Goal: Communication & Community: Connect with others

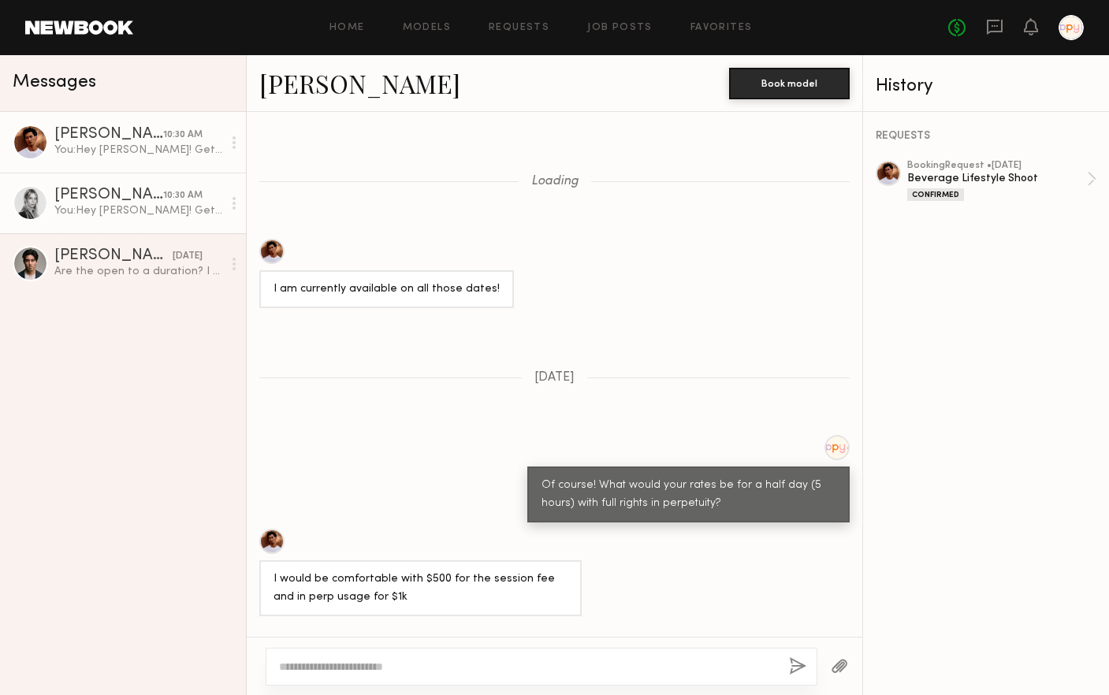
scroll to position [3217, 0]
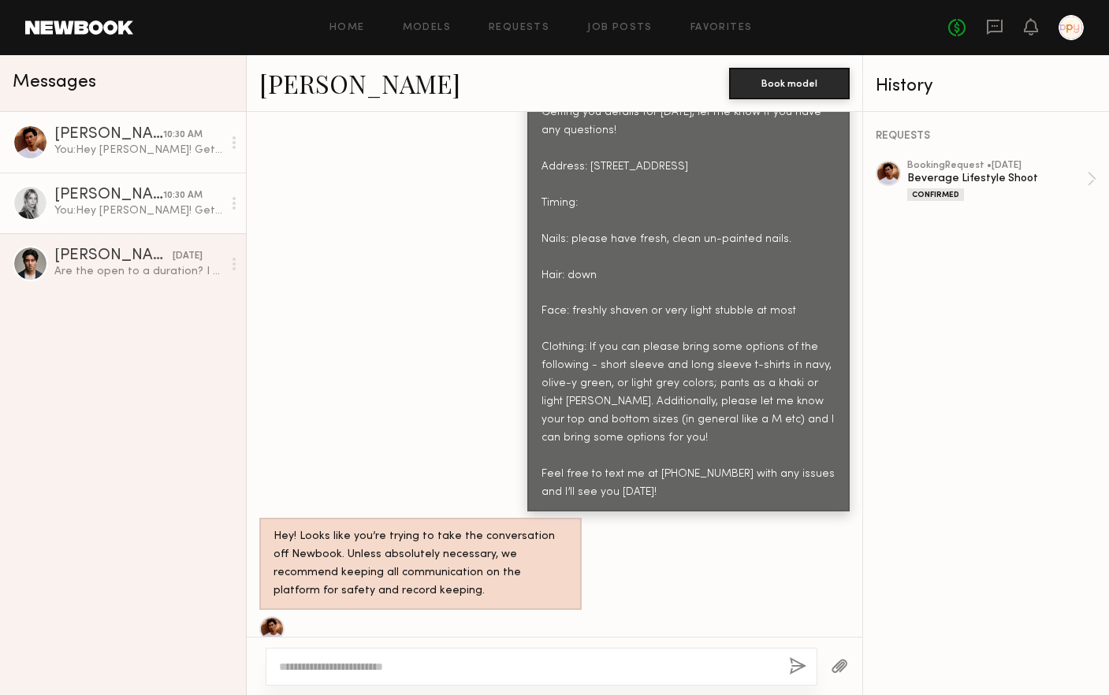
click at [165, 205] on div "You: Hey [PERSON_NAME]! Getting you details for [DATE], let me know if you have…" at bounding box center [138, 210] width 168 height 15
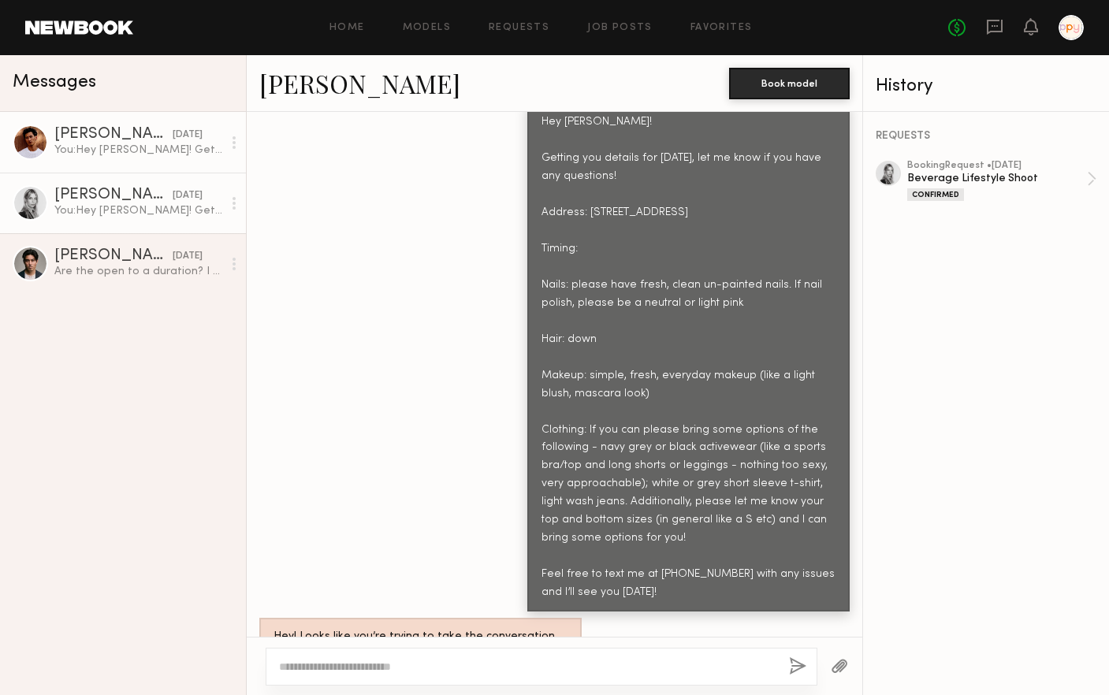
click at [78, 144] on div "You: Hey [PERSON_NAME]! Getting you details for [DATE], let me know if you have…" at bounding box center [138, 150] width 168 height 15
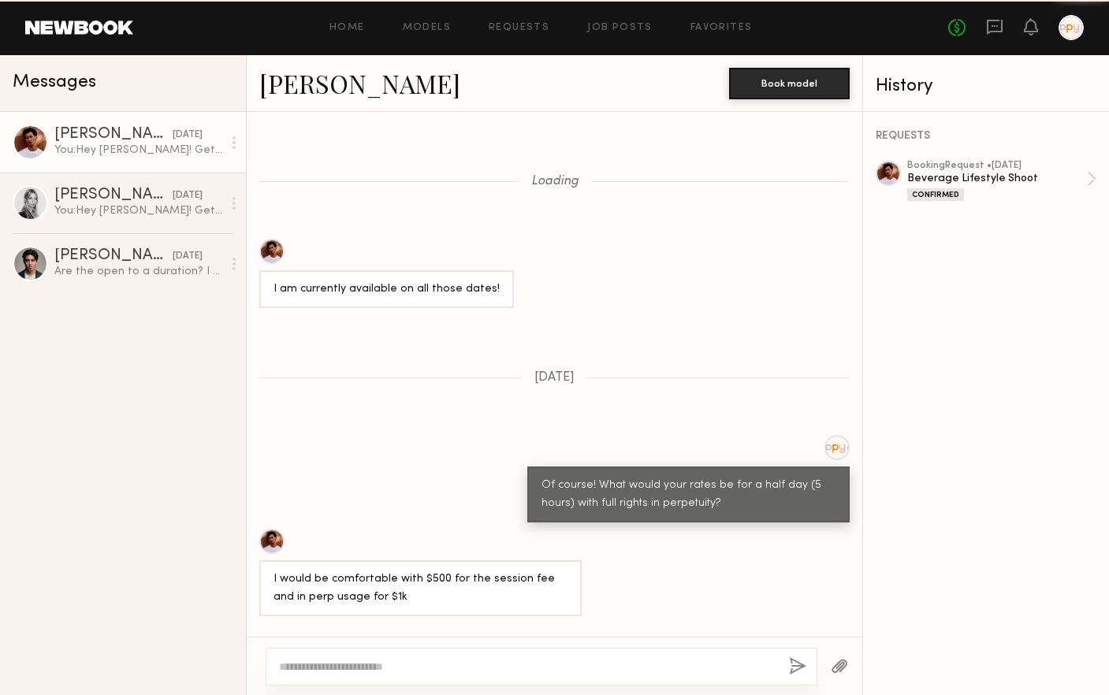
scroll to position [3217, 0]
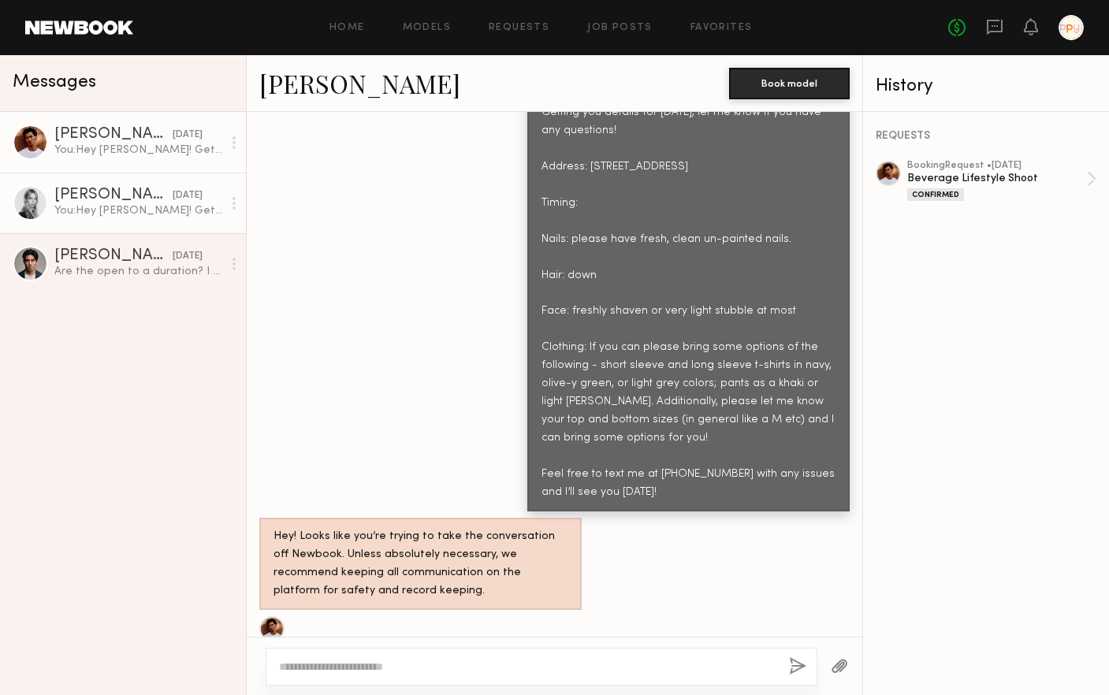
click at [96, 180] on link "[PERSON_NAME] [DATE] You: Hey [PERSON_NAME]! Getting you details for [DATE], le…" at bounding box center [123, 203] width 246 height 61
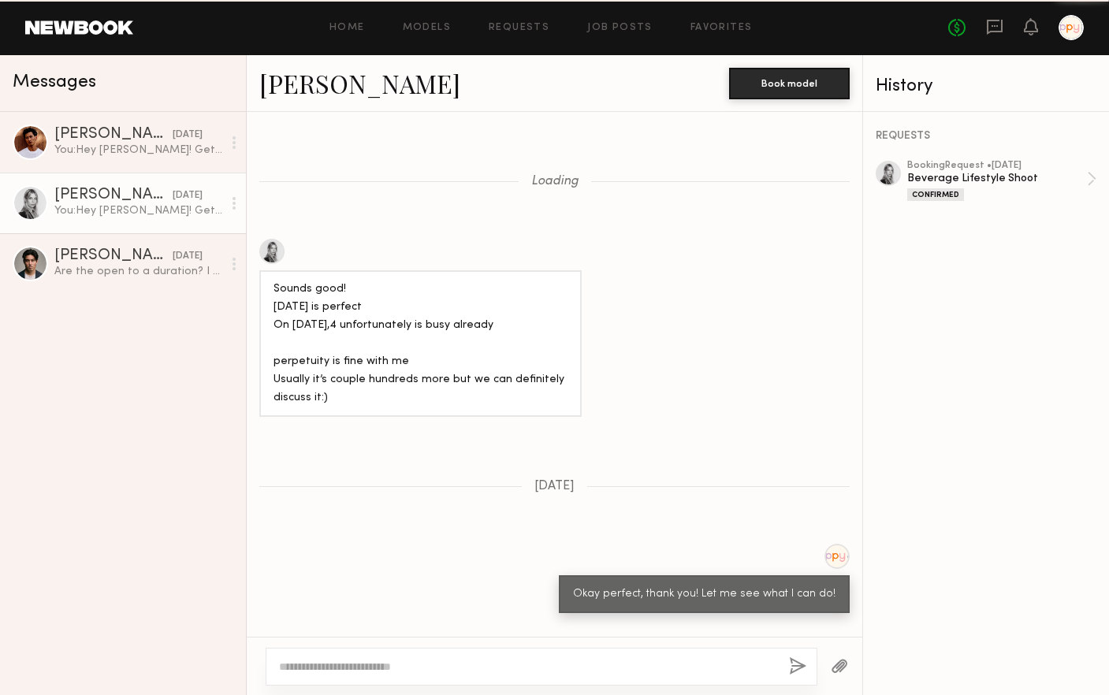
scroll to position [2055, 0]
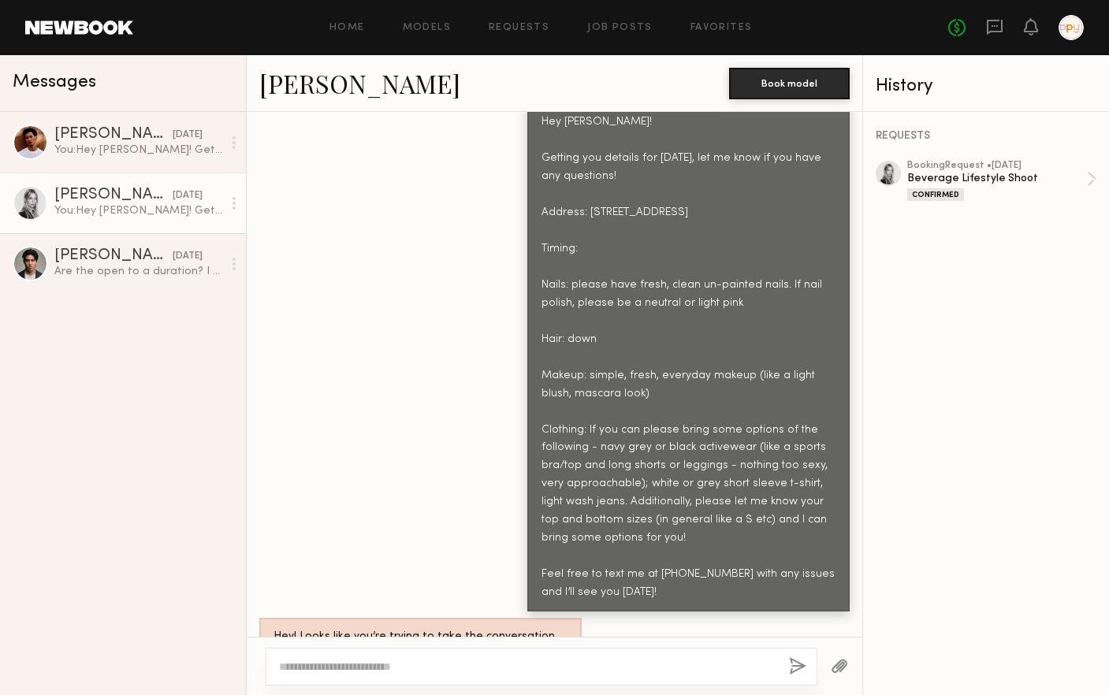
click at [371, 84] on link "[PERSON_NAME]" at bounding box center [359, 83] width 201 height 34
